Goal: Task Accomplishment & Management: Manage account settings

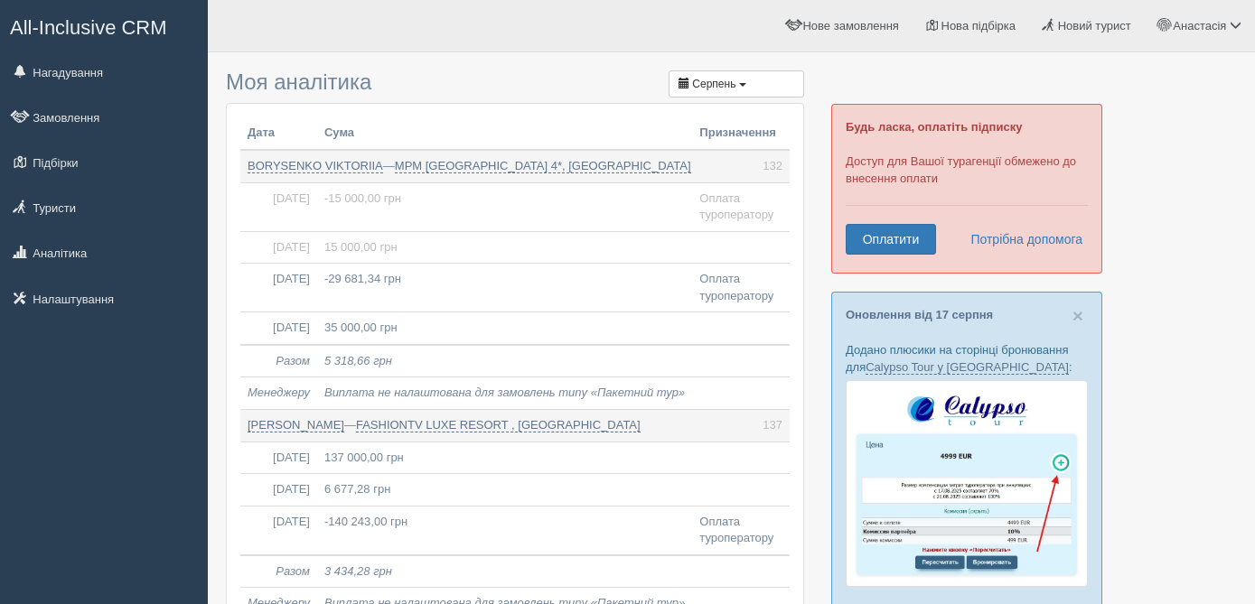
click at [86, 28] on span "All-Inclusive CRM" at bounding box center [88, 27] width 157 height 23
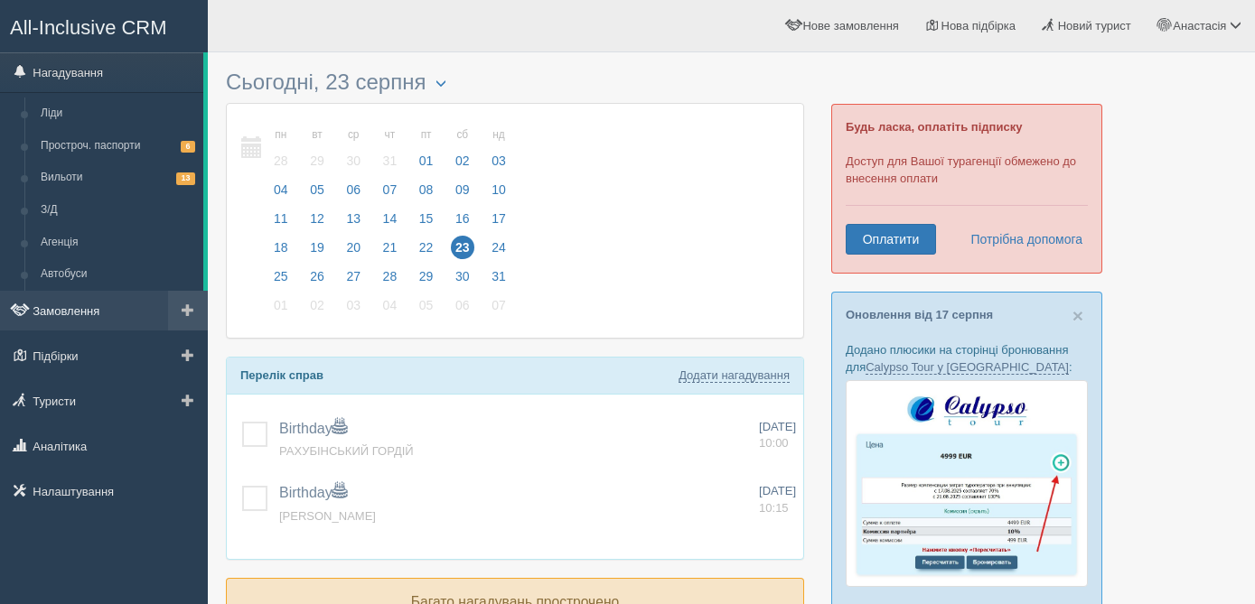
click at [95, 321] on link "Замовлення" at bounding box center [104, 311] width 208 height 40
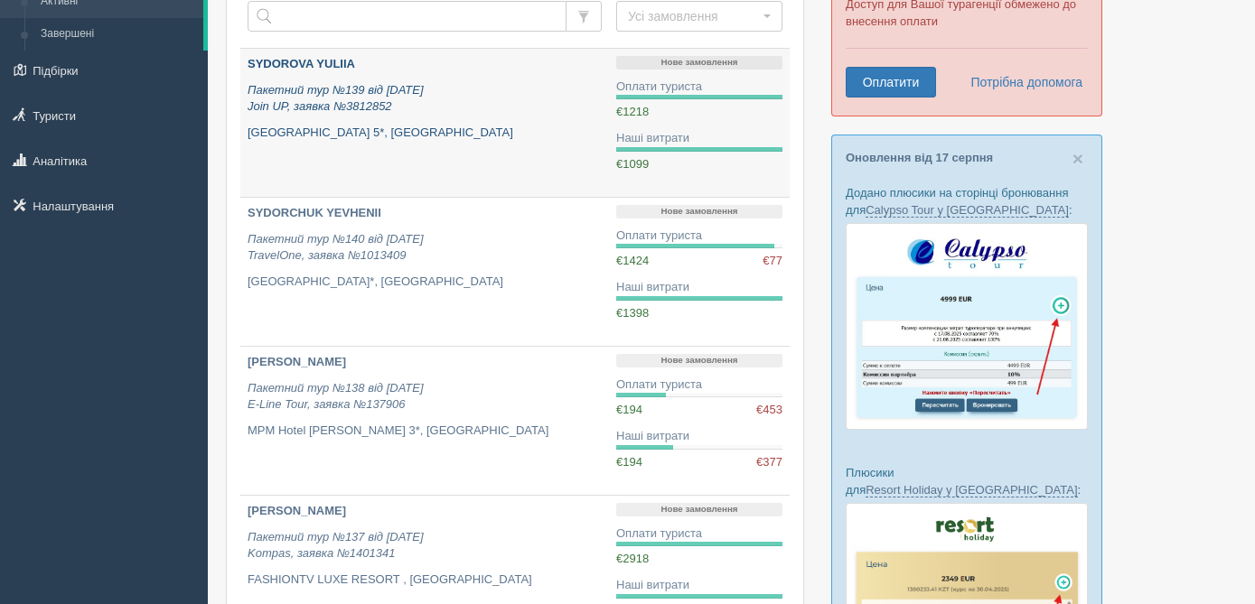
scroll to position [165, 0]
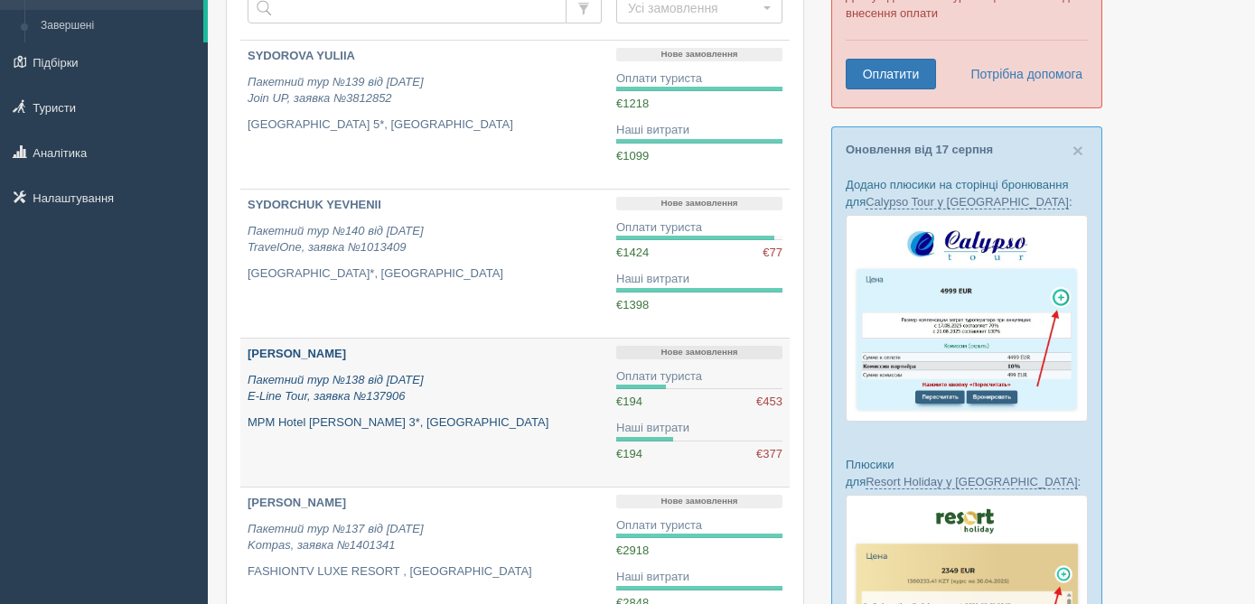
click at [445, 383] on p "Пакетний тур №138 від 11.08.2025 E-Line Tour, заявка №137906" at bounding box center [425, 388] width 354 height 33
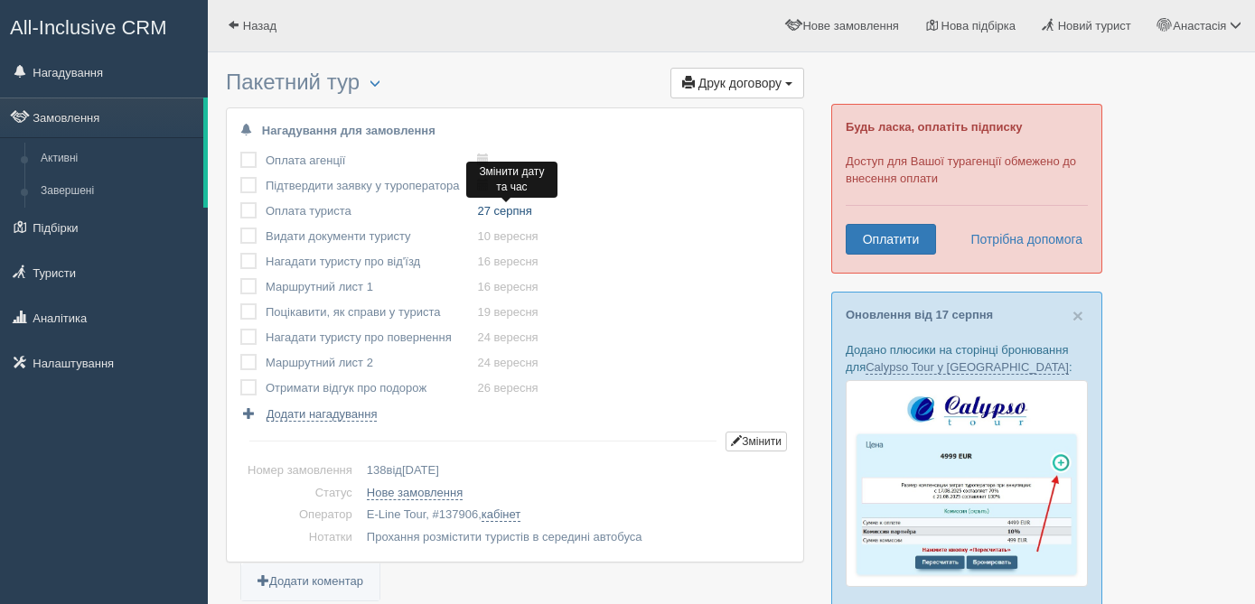
click at [515, 214] on link "27 серпня" at bounding box center [504, 211] width 54 height 14
type input "2025-08-27 10:00"
select select "10"
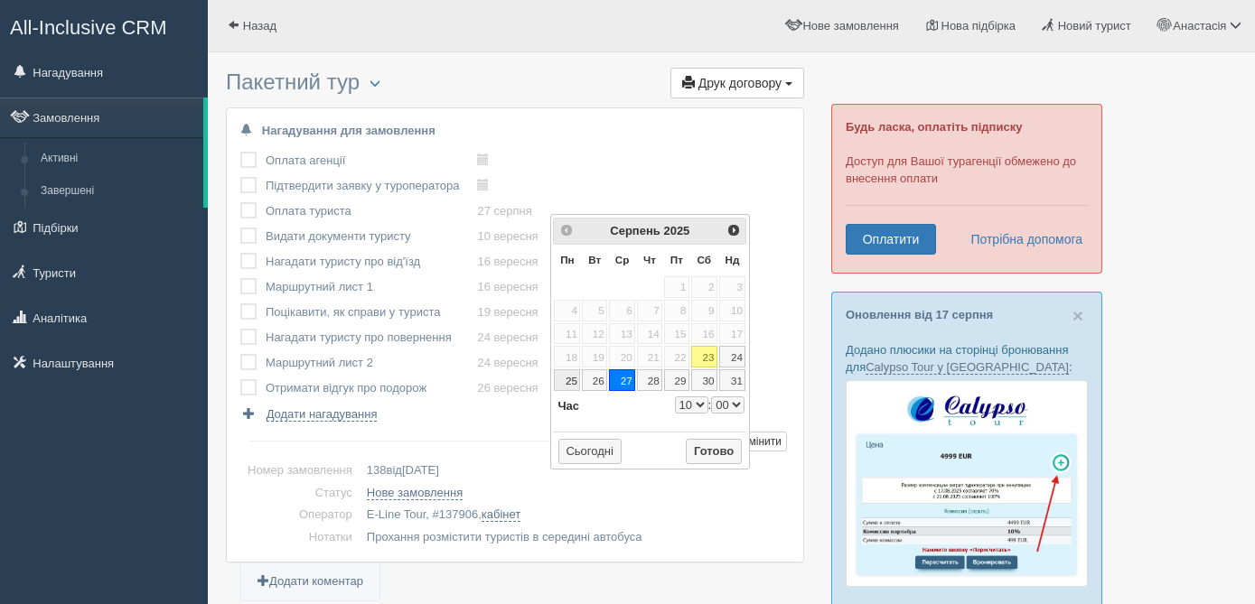
click at [568, 379] on link "25" at bounding box center [567, 381] width 26 height 22
type input "2025-08-25 10:00"
select select "10"
click at [726, 448] on button "Готово" at bounding box center [714, 451] width 56 height 25
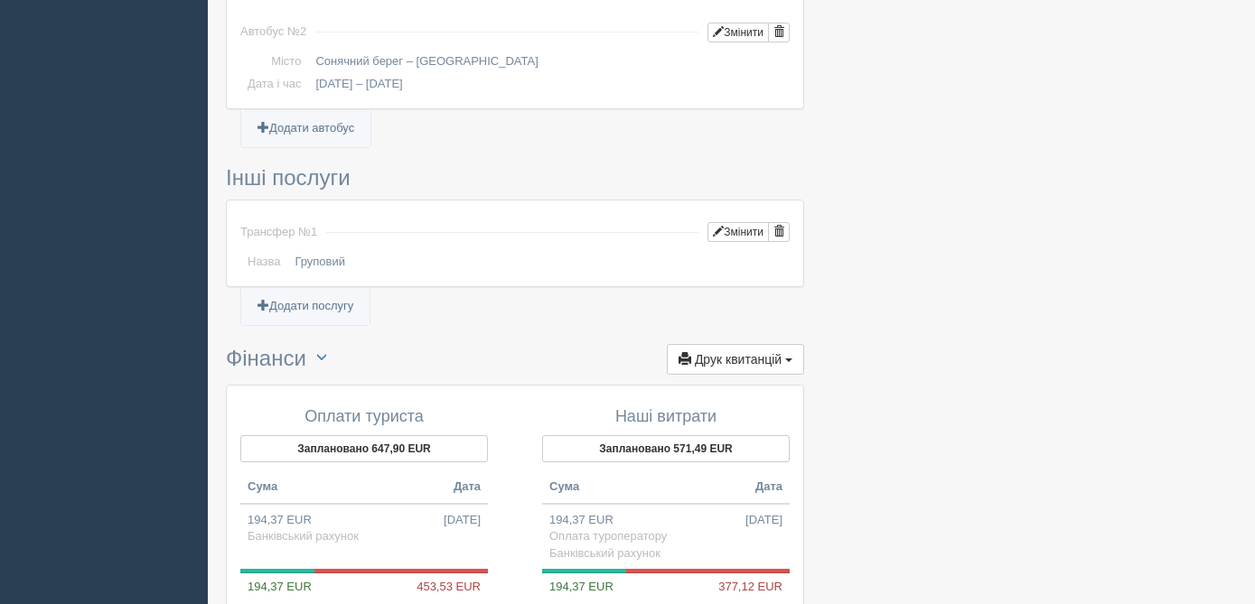
scroll to position [1671, 0]
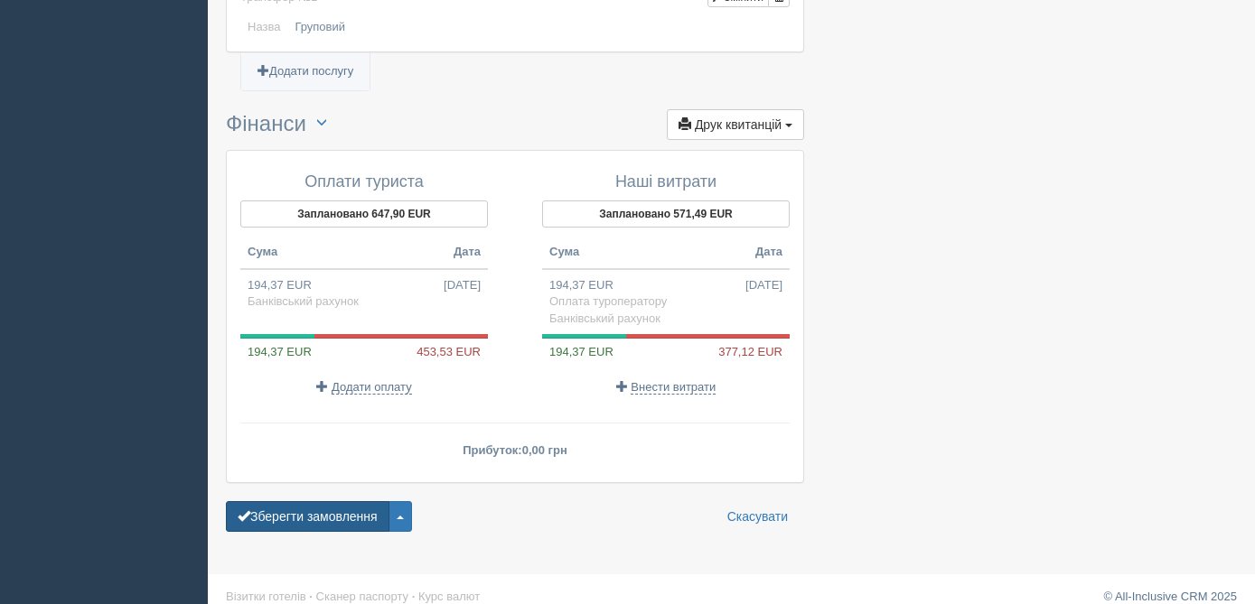
click at [327, 501] on button "Зберегти замовлення" at bounding box center [308, 516] width 164 height 31
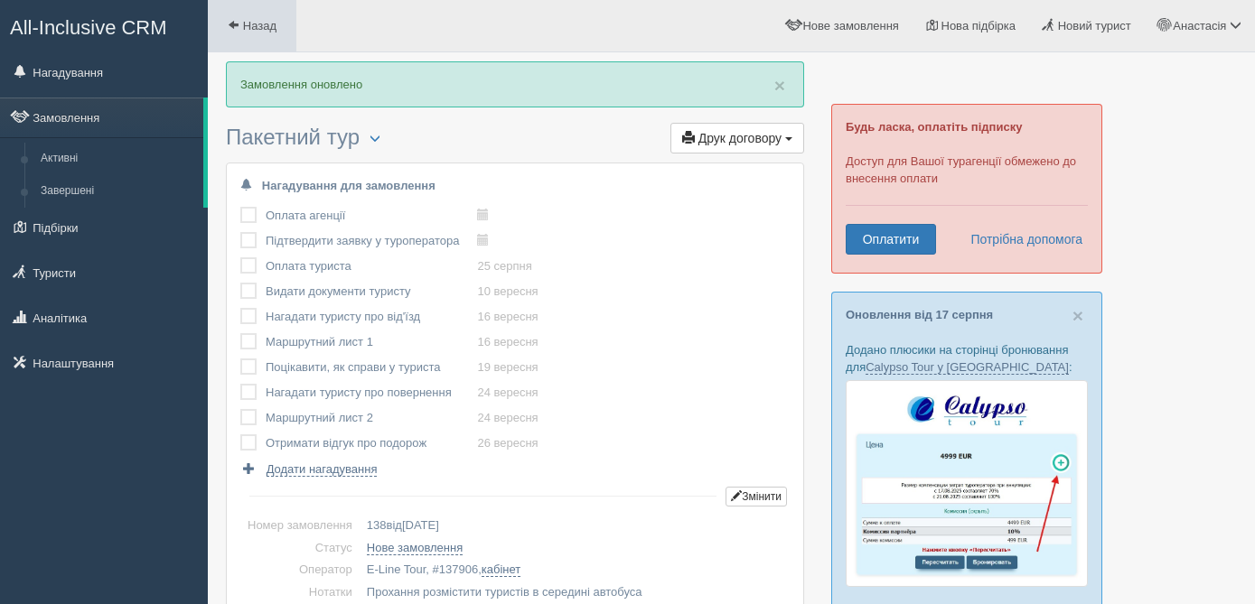
click at [261, 33] on link "Назад" at bounding box center [252, 26] width 89 height 52
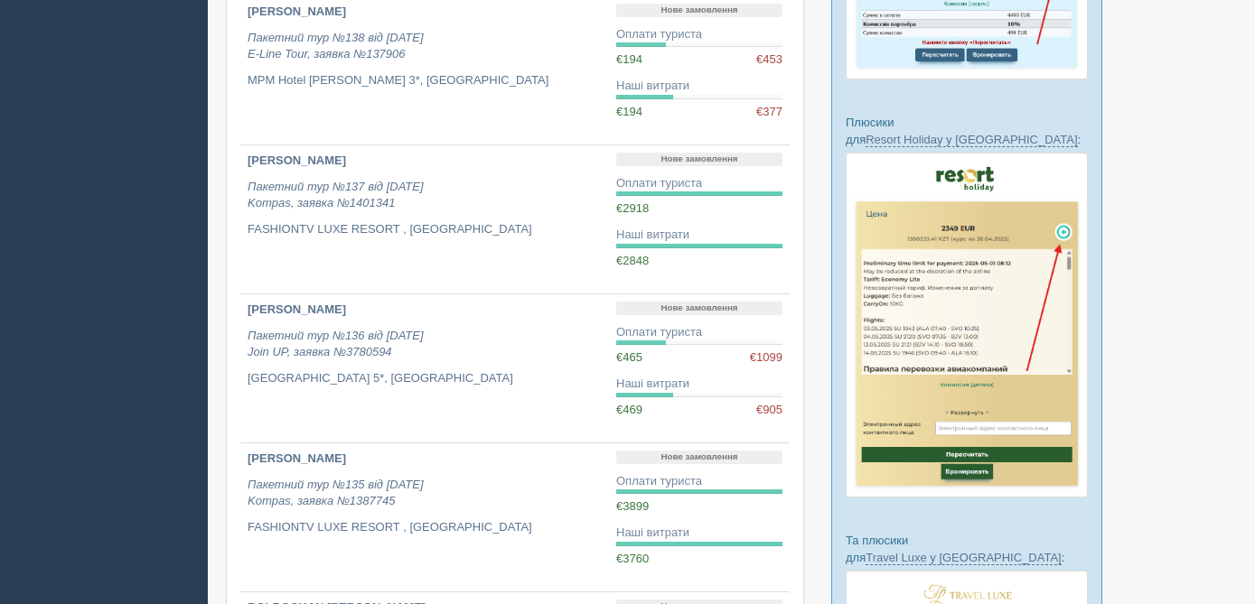
scroll to position [512, 0]
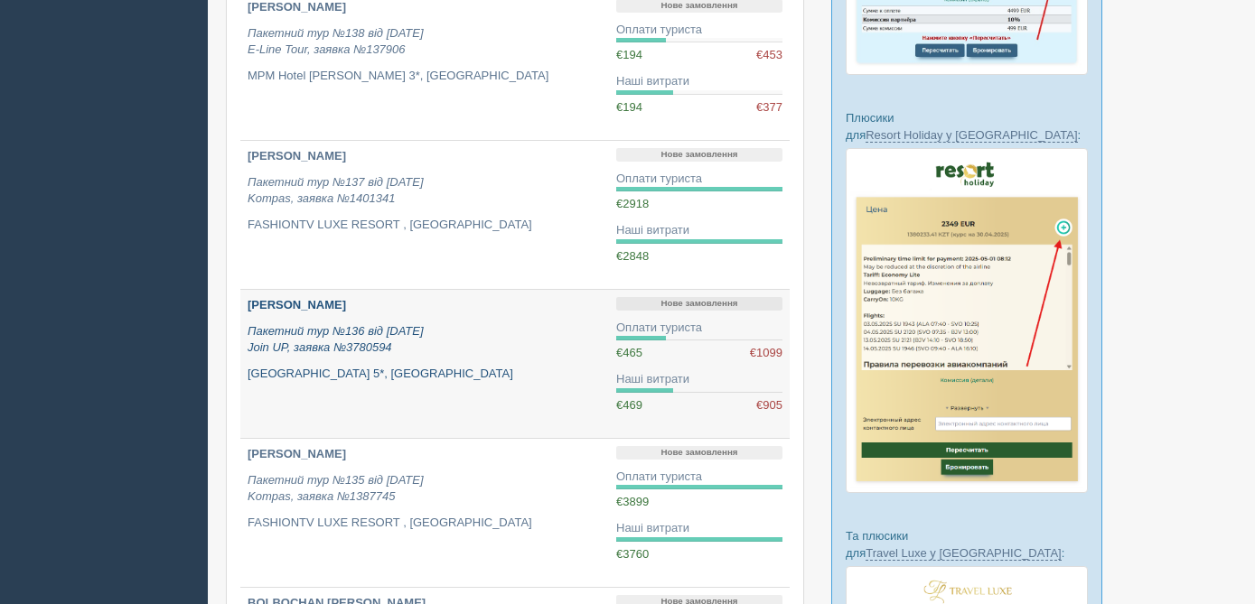
click at [467, 342] on p "Пакетний тур №136 від 29.07.2025 Join UP, заявка №3780594" at bounding box center [425, 339] width 354 height 33
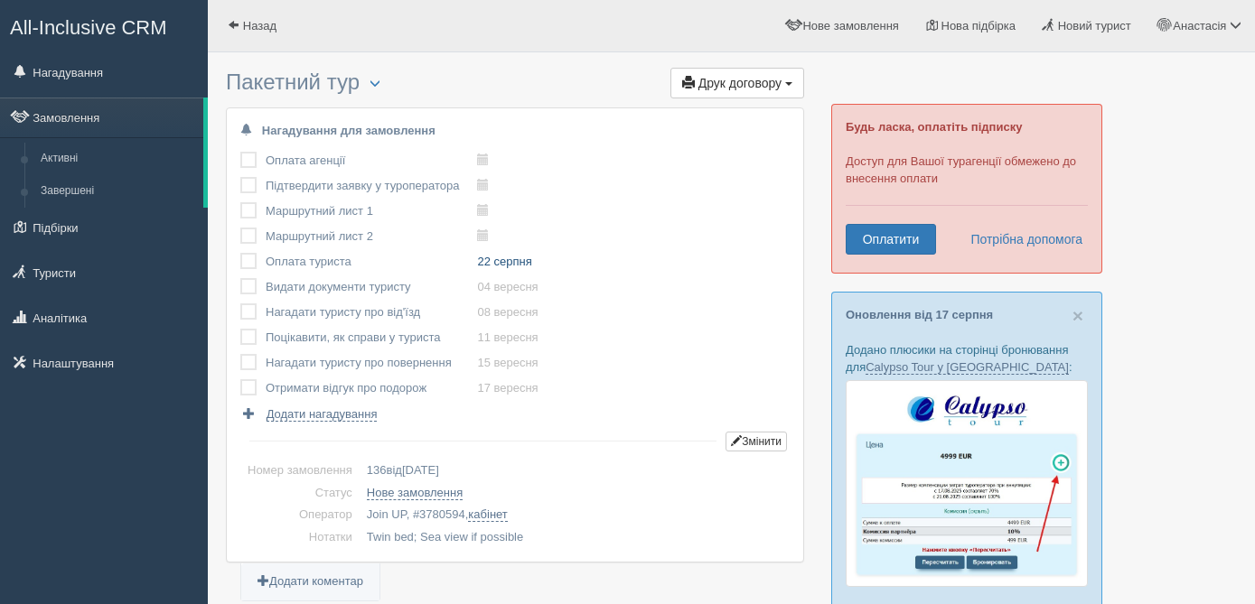
click at [510, 267] on link "22 серпня" at bounding box center [504, 262] width 54 height 14
type input "2025-08-23 10:30"
select select "10"
select select "30"
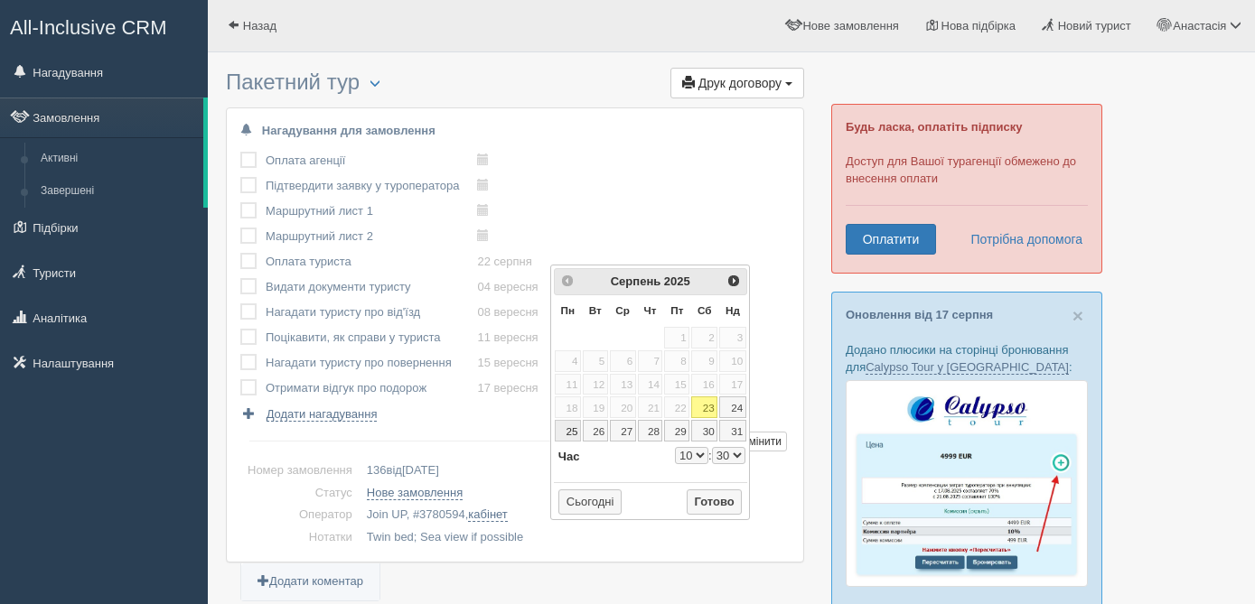
click at [567, 434] on link "25" at bounding box center [568, 431] width 26 height 22
type input "2025-08-25 10:30"
select select "10"
select select "30"
click at [729, 497] on button "Готово" at bounding box center [715, 502] width 56 height 25
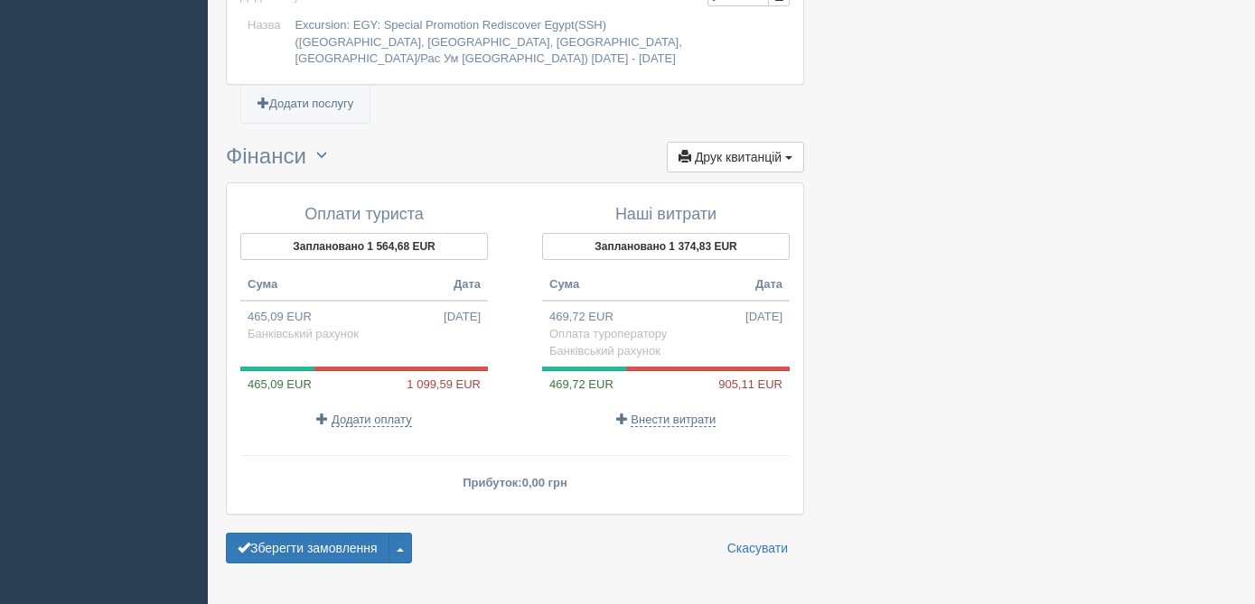
scroll to position [2104, 0]
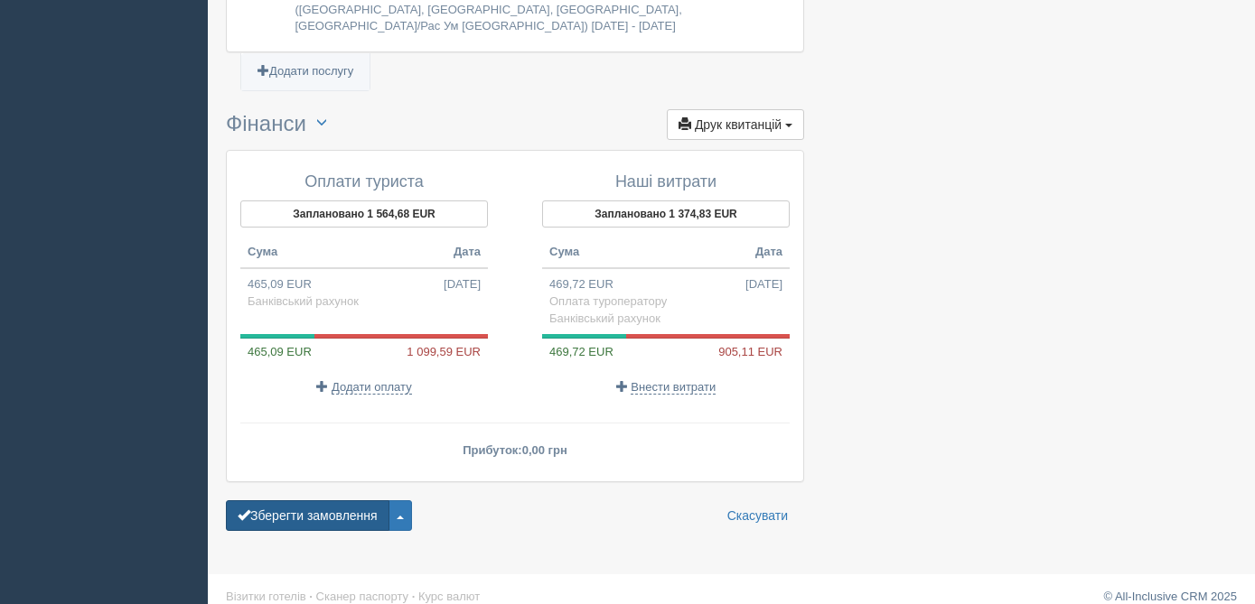
click at [336, 501] on button "Зберегти замовлення" at bounding box center [308, 516] width 164 height 31
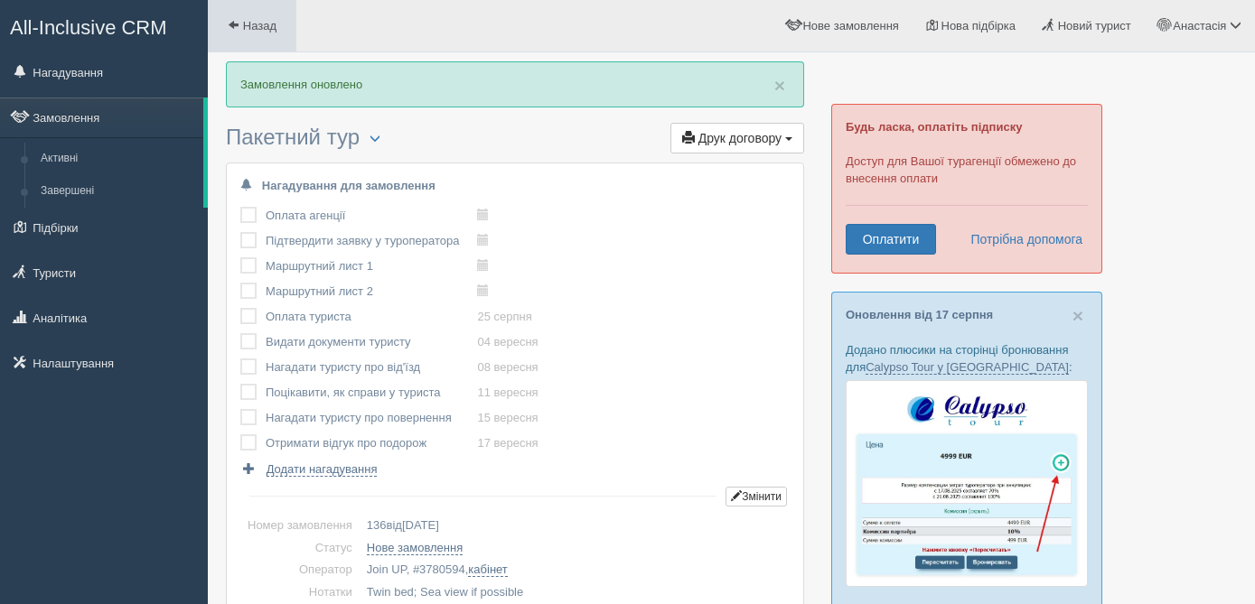
click at [255, 35] on link "Назад" at bounding box center [252, 26] width 89 height 52
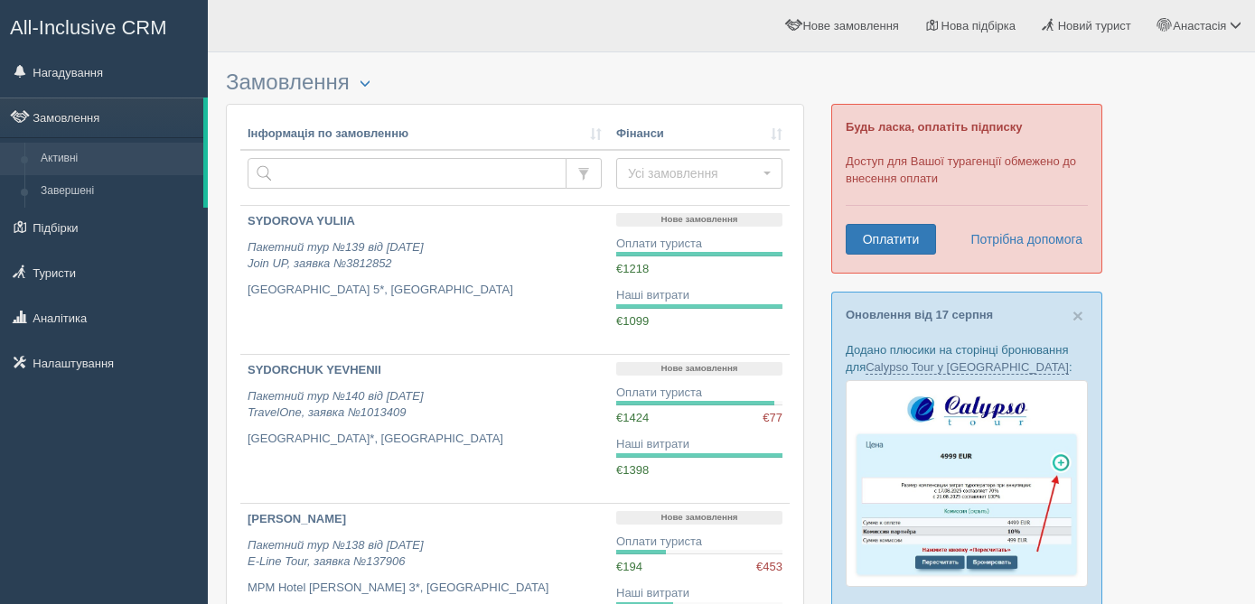
click at [105, 32] on span "All-Inclusive CRM" at bounding box center [88, 27] width 157 height 23
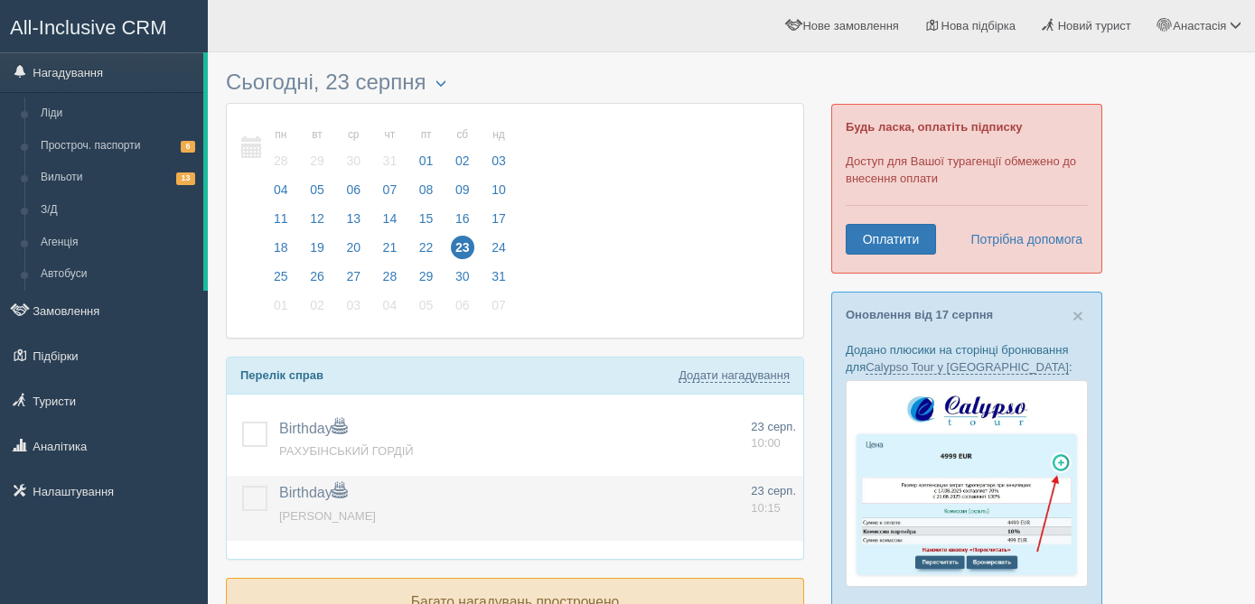
click at [242, 486] on label at bounding box center [242, 486] width 0 height 0
click at [0, 0] on input "checkbox" at bounding box center [0, 0] width 0 height 0
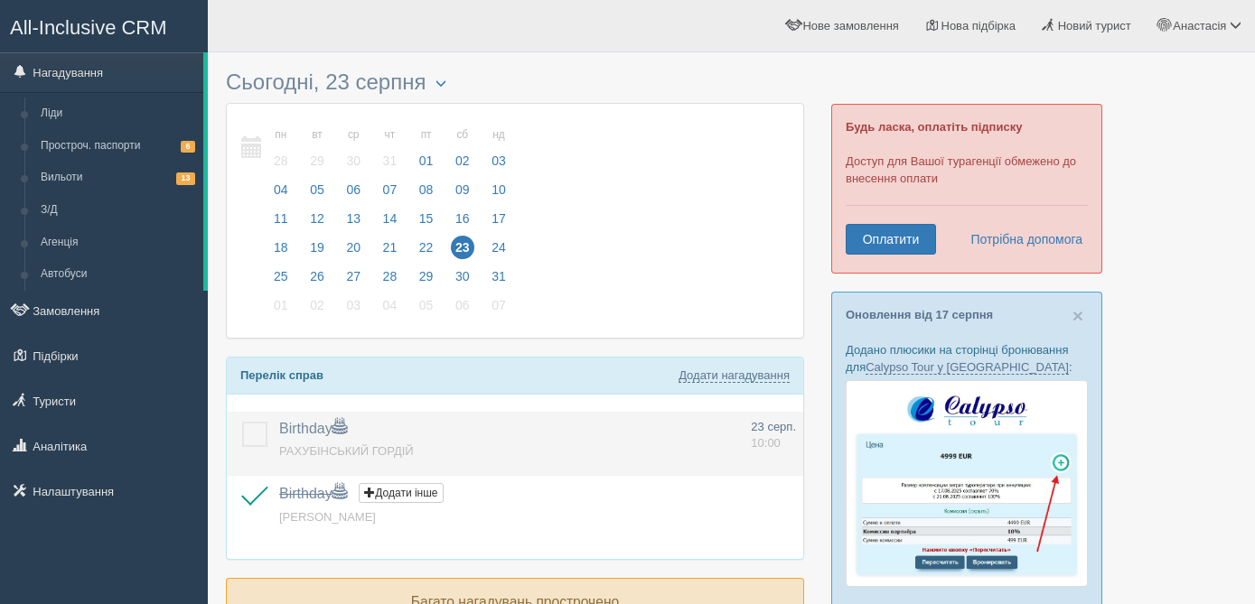
click at [242, 422] on label at bounding box center [242, 422] width 0 height 0
click at [0, 0] on input "checkbox" at bounding box center [0, 0] width 0 height 0
